Goal: Task Accomplishment & Management: Use online tool/utility

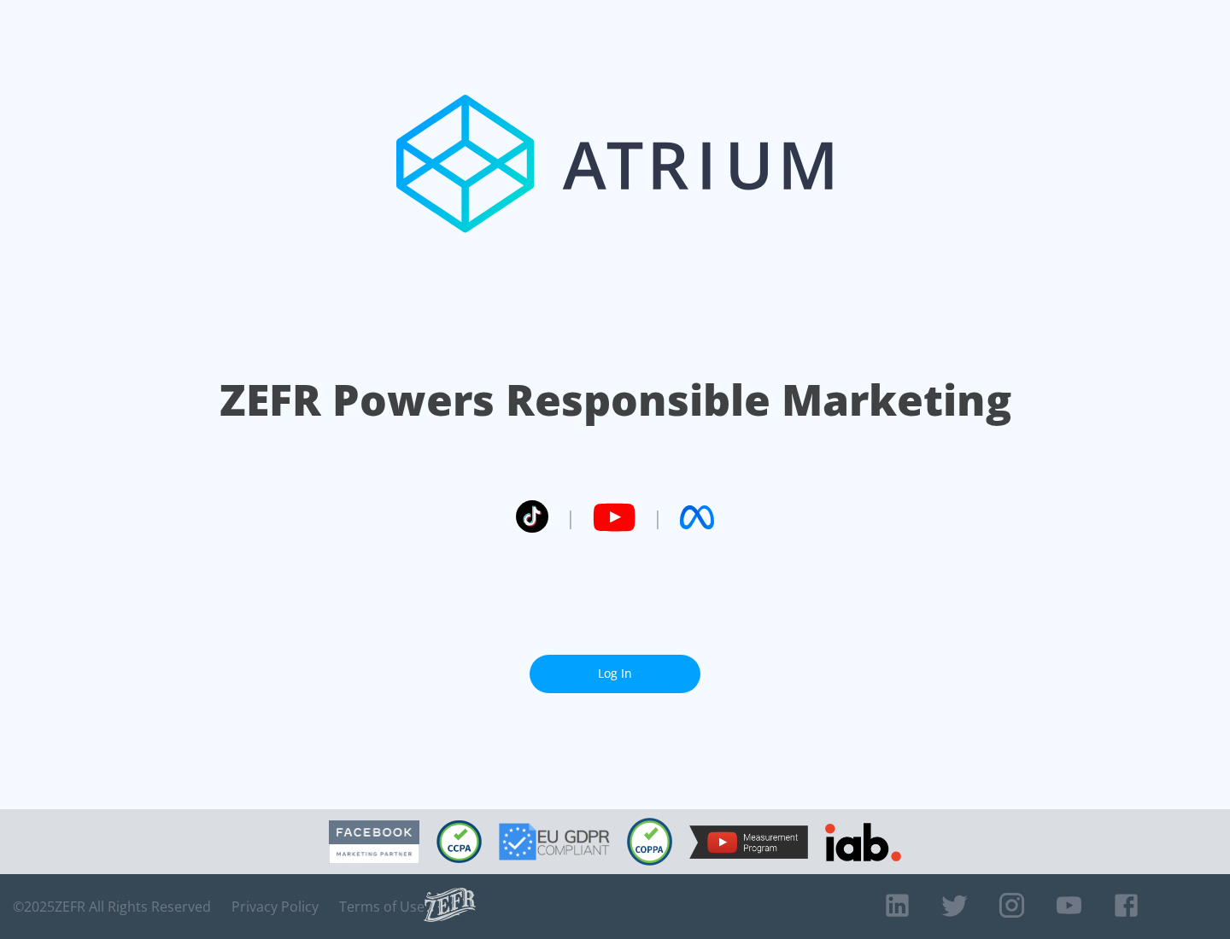
click at [615, 667] on link "Log In" at bounding box center [614, 674] width 171 height 38
